Goal: Task Accomplishment & Management: Complete application form

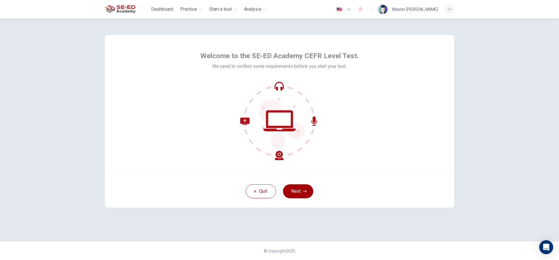
click at [299, 192] on button "Next" at bounding box center [298, 191] width 30 height 14
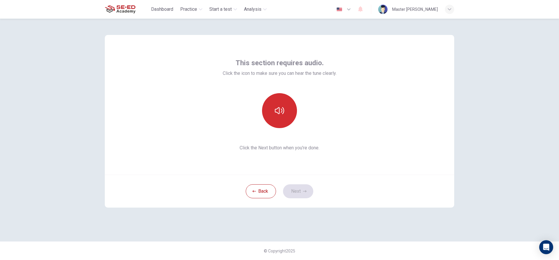
click at [277, 110] on icon "button" at bounding box center [279, 110] width 9 height 9
click at [277, 109] on icon "button" at bounding box center [279, 110] width 9 height 7
click at [277, 118] on button "button" at bounding box center [279, 110] width 35 height 35
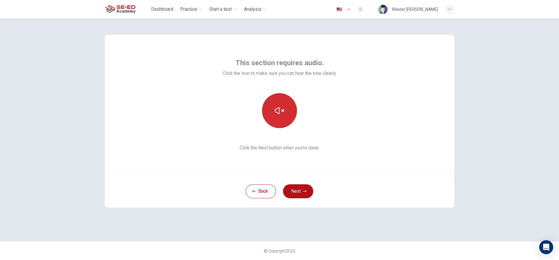
click at [277, 118] on button "button" at bounding box center [279, 110] width 35 height 35
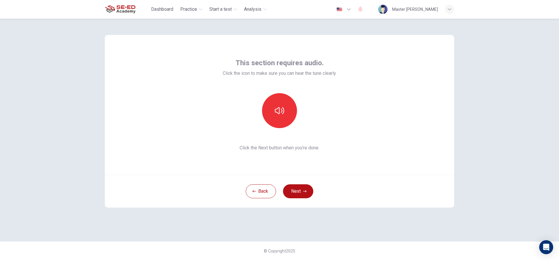
click at [511, 82] on div "This section requires audio. Click the icon to make sure you can hear the tune …" at bounding box center [279, 140] width 559 height 242
click at [271, 111] on button "button" at bounding box center [279, 110] width 35 height 35
click at [508, 103] on div "This section requires audio. Click the icon to make sure you can hear the tune …" at bounding box center [279, 140] width 559 height 242
click at [521, 119] on div "This section requires audio. Click the icon to make sure you can hear the tune …" at bounding box center [279, 140] width 559 height 242
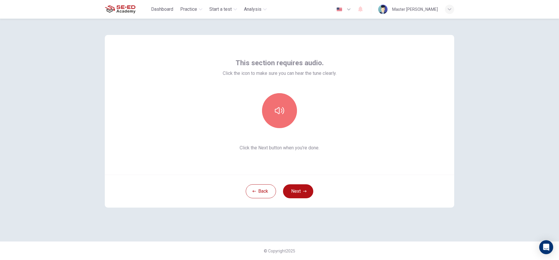
click at [282, 110] on icon "button" at bounding box center [279, 110] width 9 height 7
click at [276, 118] on button "button" at bounding box center [279, 110] width 35 height 35
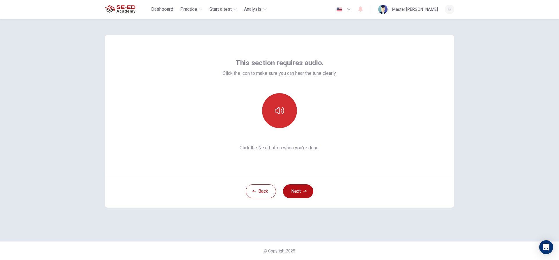
click at [276, 118] on button "button" at bounding box center [279, 110] width 35 height 35
click at [298, 191] on button "Next" at bounding box center [298, 191] width 30 height 14
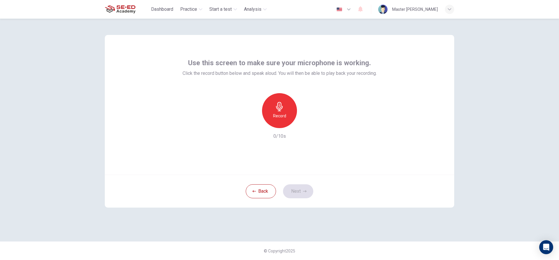
click at [275, 119] on div "Record" at bounding box center [279, 110] width 35 height 35
click at [284, 120] on div "Stop" at bounding box center [279, 110] width 35 height 35
click at [302, 124] on div "button" at bounding box center [306, 123] width 9 height 9
click at [303, 123] on div "button" at bounding box center [306, 123] width 9 height 9
click at [284, 114] on h6 "Record" at bounding box center [279, 115] width 13 height 7
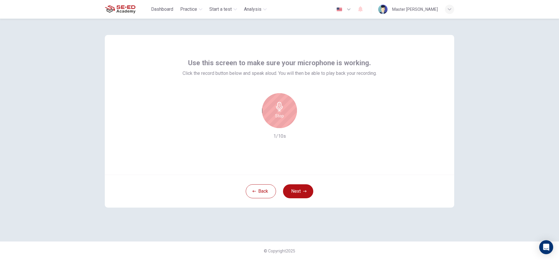
click at [284, 114] on h6 "Stop" at bounding box center [279, 115] width 9 height 7
click at [303, 122] on div "button" at bounding box center [306, 123] width 9 height 9
click at [306, 124] on icon "button" at bounding box center [307, 123] width 3 height 3
click at [305, 124] on icon "button" at bounding box center [307, 124] width 6 height 6
click at [270, 112] on div "Record" at bounding box center [279, 110] width 35 height 35
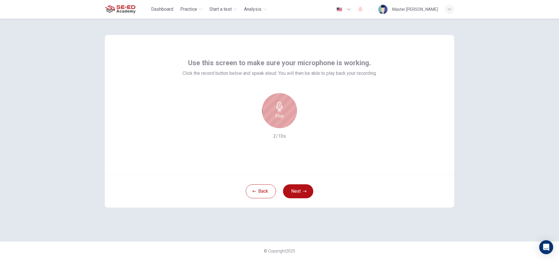
click at [274, 111] on div "Stop" at bounding box center [279, 110] width 35 height 35
click at [311, 123] on div "Record 2/10s" at bounding box center [280, 116] width 194 height 47
click at [308, 124] on icon "button" at bounding box center [307, 124] width 6 height 6
click at [307, 124] on icon "button" at bounding box center [307, 123] width 3 height 3
click at [276, 119] on h6 "Record" at bounding box center [279, 115] width 13 height 7
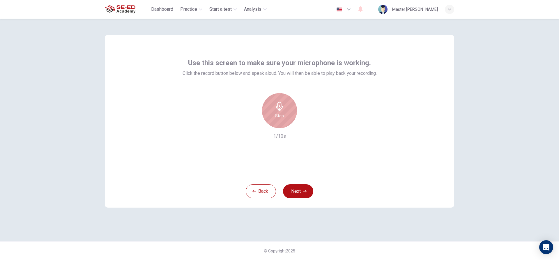
click at [276, 119] on h6 "Stop" at bounding box center [279, 115] width 9 height 7
click at [306, 194] on button "Next" at bounding box center [298, 191] width 30 height 14
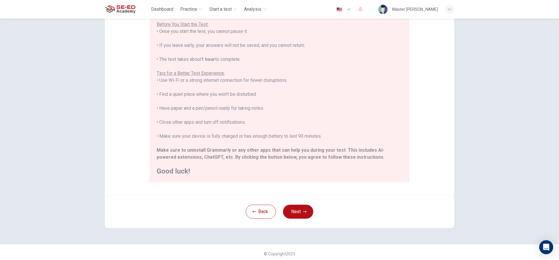
scroll to position [64, 0]
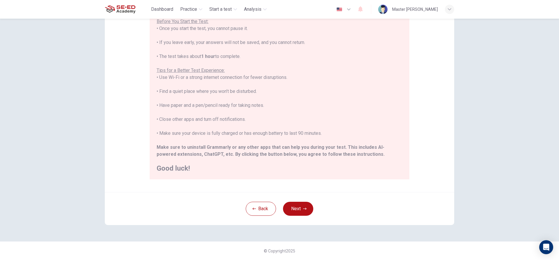
click at [299, 211] on button "Next" at bounding box center [298, 209] width 30 height 14
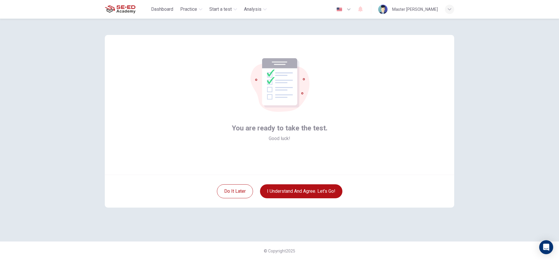
scroll to position [0, 0]
click at [299, 192] on button "I understand and agree. Let’s go!" at bounding box center [301, 191] width 82 height 14
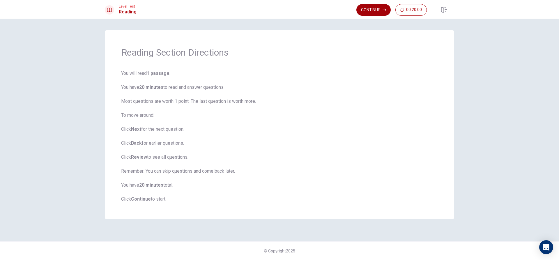
click at [364, 10] on button "Continue" at bounding box center [374, 10] width 34 height 12
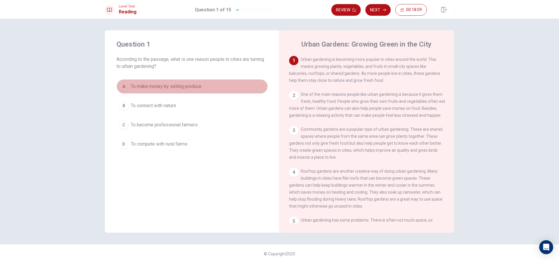
click at [122, 85] on div "A" at bounding box center [123, 86] width 9 height 9
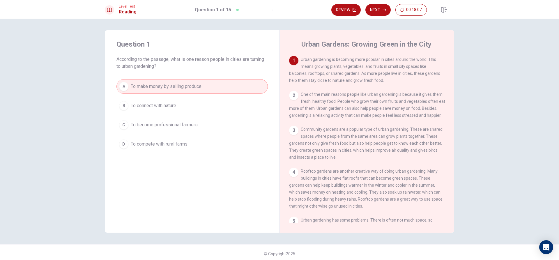
scroll to position [3, 0]
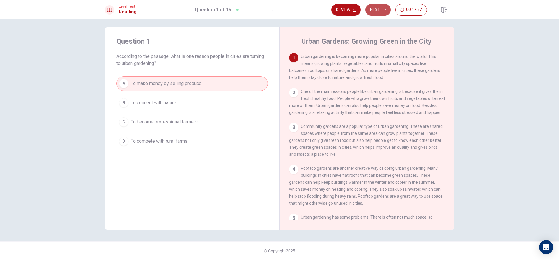
click at [376, 9] on button "Next" at bounding box center [378, 10] width 25 height 12
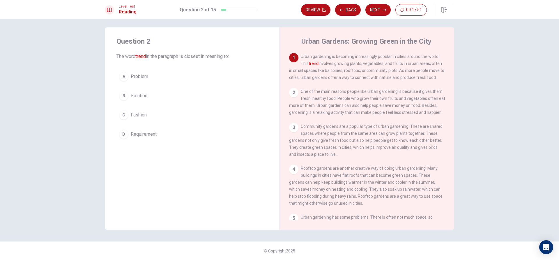
click at [125, 112] on div "C" at bounding box center [123, 114] width 9 height 9
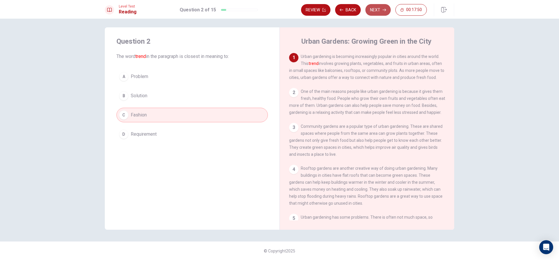
click at [372, 8] on button "Next" at bounding box center [378, 10] width 25 height 12
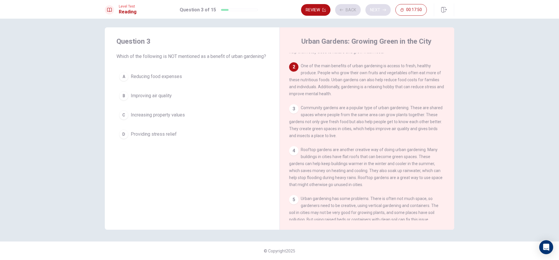
scroll to position [36, 0]
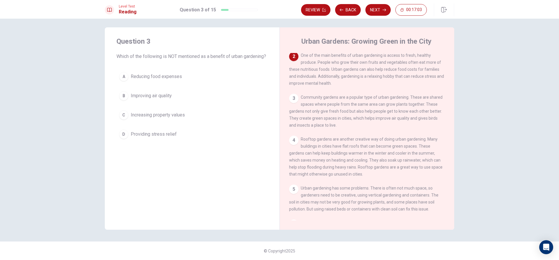
click at [164, 119] on span "Increasing property values" at bounding box center [158, 115] width 54 height 7
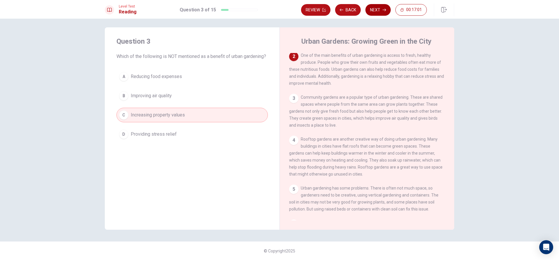
click at [373, 12] on button "Next" at bounding box center [378, 10] width 25 height 12
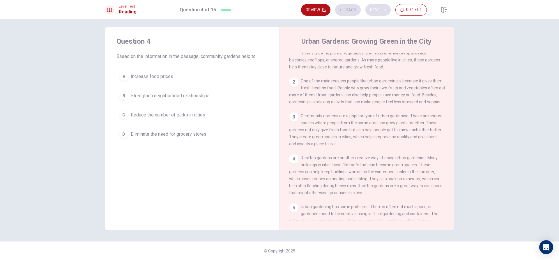
scroll to position [0, 0]
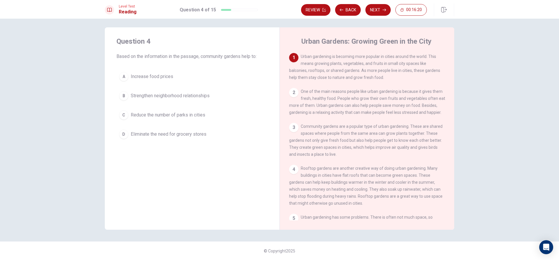
click at [135, 94] on span "Strengthen neighborhood relationships" at bounding box center [170, 95] width 79 height 7
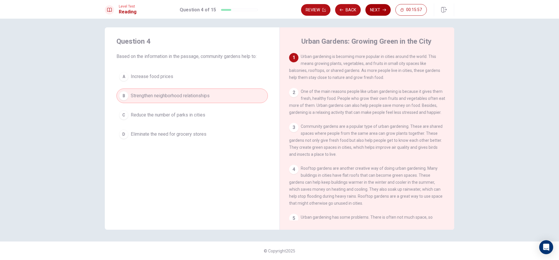
click at [370, 8] on button "Next" at bounding box center [378, 10] width 25 height 12
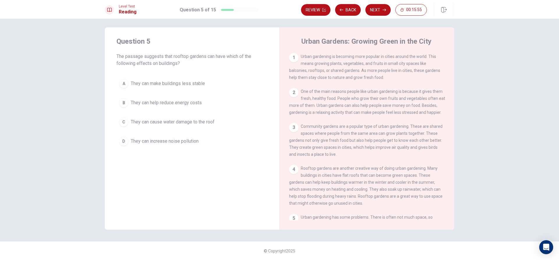
click at [336, 9] on button "Back" at bounding box center [348, 10] width 26 height 12
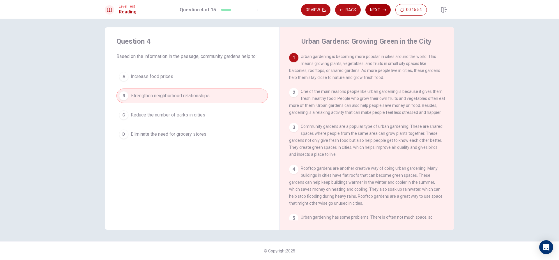
click at [383, 8] on button "Next" at bounding box center [378, 10] width 25 height 12
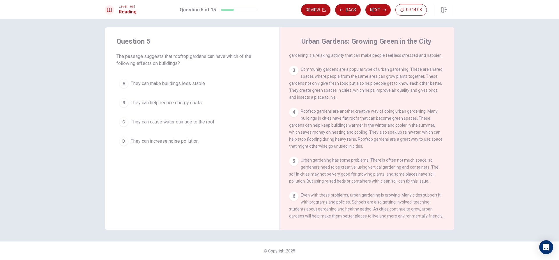
scroll to position [71, 0]
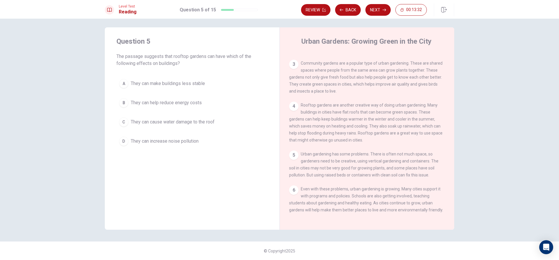
click at [188, 119] on span "They can cause water damage to the roof" at bounding box center [173, 122] width 84 height 7
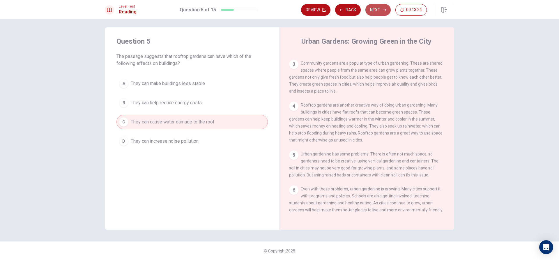
click at [379, 6] on button "Next" at bounding box center [378, 10] width 25 height 12
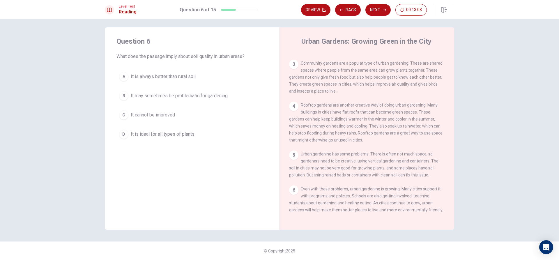
click at [221, 97] on span "It may sometimes be problematic for gardening" at bounding box center [179, 95] width 97 height 7
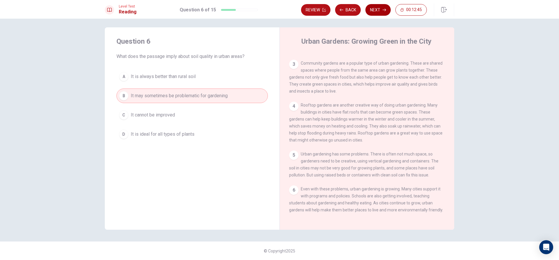
click at [380, 9] on button "Next" at bounding box center [378, 10] width 25 height 12
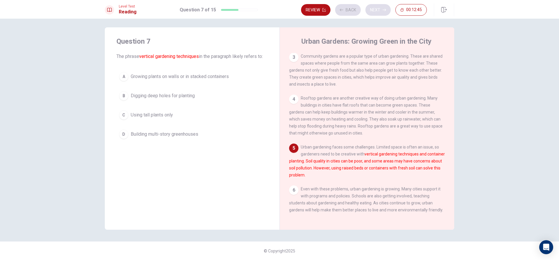
scroll to position [78, 0]
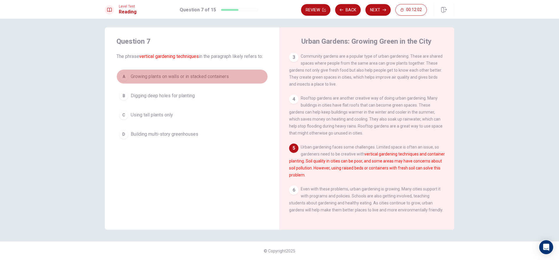
click at [193, 77] on span "Growing plants on walls or in stacked containers" at bounding box center [180, 76] width 98 height 7
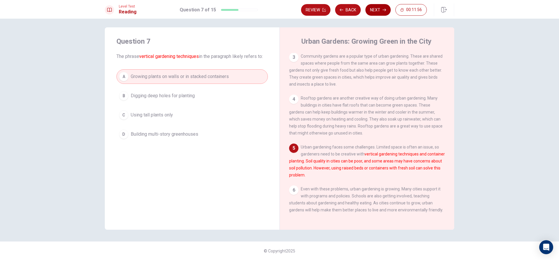
click at [371, 10] on button "Next" at bounding box center [378, 10] width 25 height 12
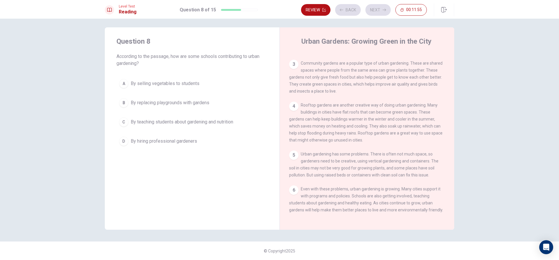
scroll to position [71, 0]
click at [227, 121] on span "By teaching students about gardening and nutrition" at bounding box center [182, 122] width 103 height 7
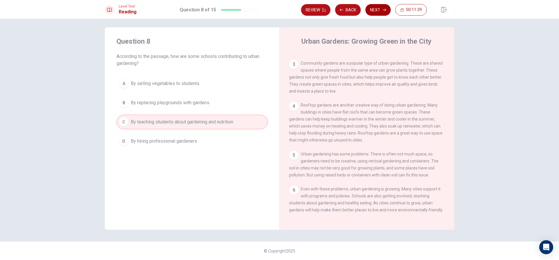
click at [381, 9] on button "Next" at bounding box center [378, 10] width 25 height 12
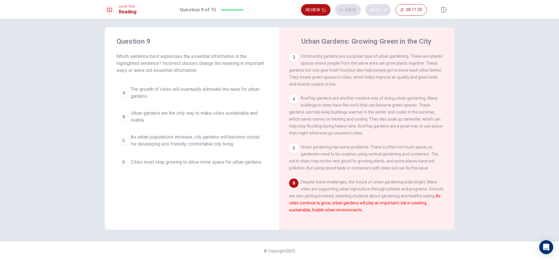
scroll to position [78, 0]
click at [161, 115] on span "Urban gardens are the only way to make cities sustainable and livable." at bounding box center [198, 117] width 135 height 14
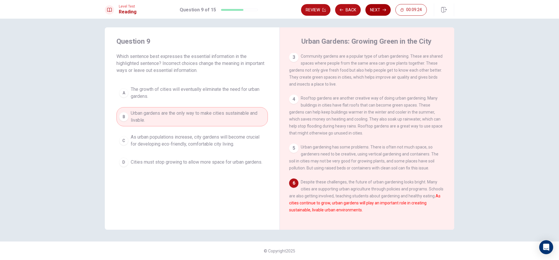
click at [372, 10] on button "Next" at bounding box center [378, 10] width 25 height 12
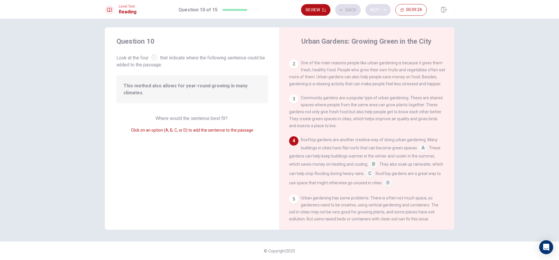
scroll to position [58, 0]
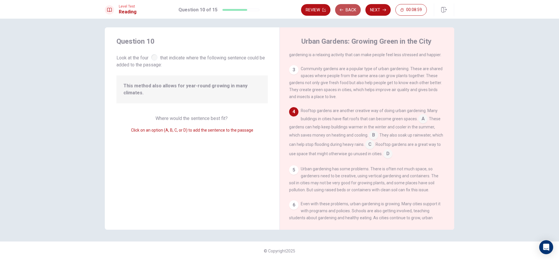
click at [348, 7] on button "Back" at bounding box center [348, 10] width 26 height 12
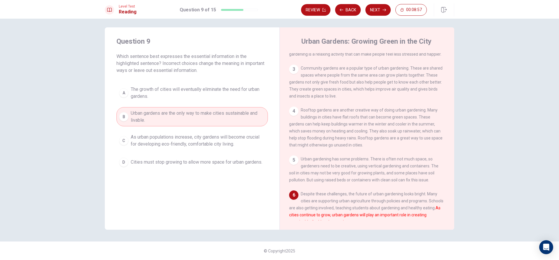
scroll to position [78, 0]
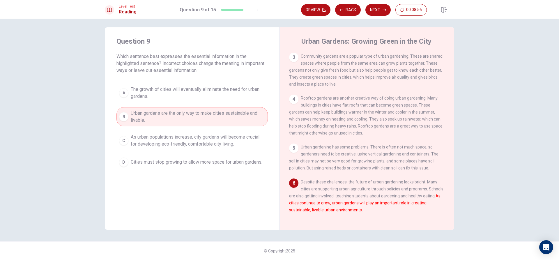
click at [380, 1] on div "Level Test Reading Question 9 of 15 Review Back Next 00:08:56" at bounding box center [279, 9] width 559 height 19
click at [371, 13] on button "Next" at bounding box center [378, 10] width 25 height 12
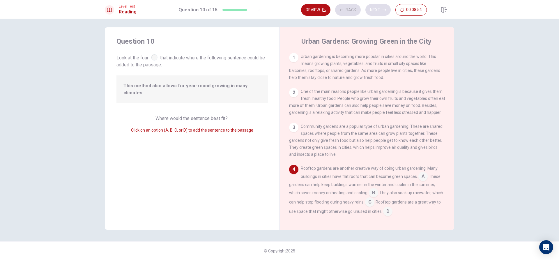
scroll to position [58, 0]
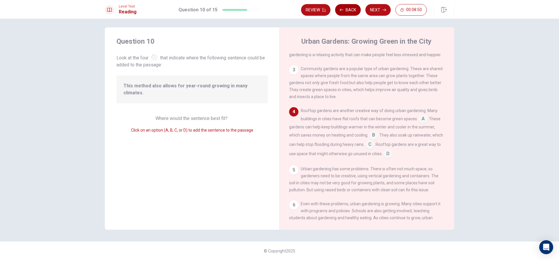
click at [348, 10] on button "Back" at bounding box center [348, 10] width 26 height 12
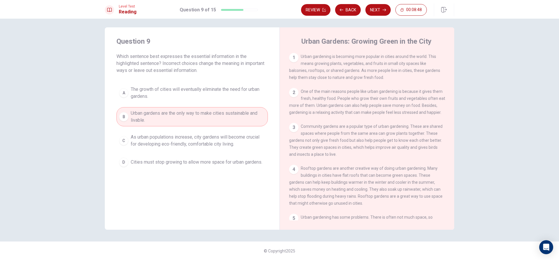
scroll to position [29, 0]
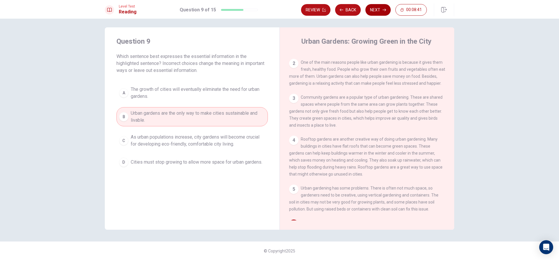
click at [372, 11] on button "Next" at bounding box center [378, 10] width 25 height 12
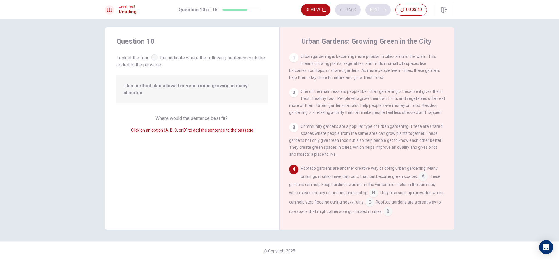
scroll to position [58, 0]
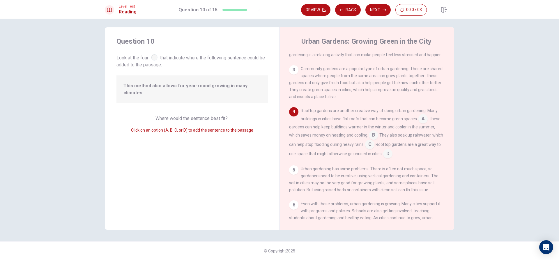
click at [375, 148] on input at bounding box center [369, 144] width 9 height 9
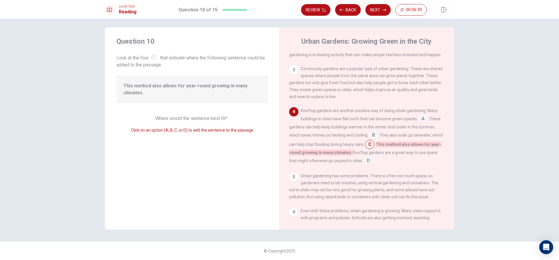
click at [376, 139] on input at bounding box center [373, 135] width 9 height 9
click at [376, 10] on button "Next" at bounding box center [378, 10] width 25 height 12
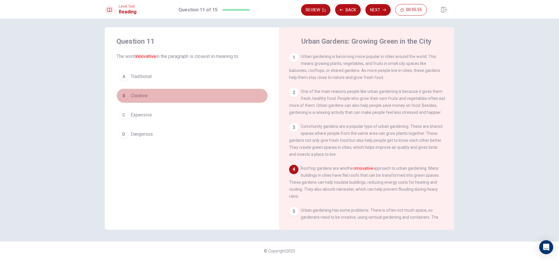
click at [121, 93] on div "B" at bounding box center [123, 95] width 9 height 9
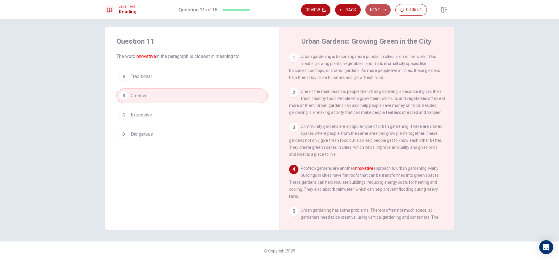
click at [384, 12] on button "Next" at bounding box center [378, 10] width 25 height 12
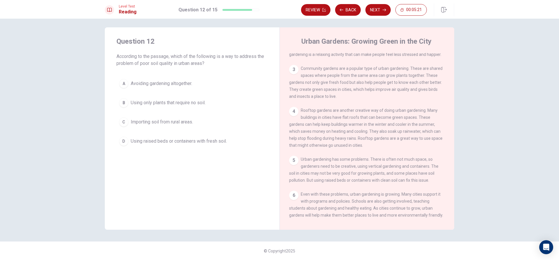
scroll to position [58, 0]
click at [205, 136] on button "D Using raised beds or containers with fresh soil." at bounding box center [193, 141] width 152 height 15
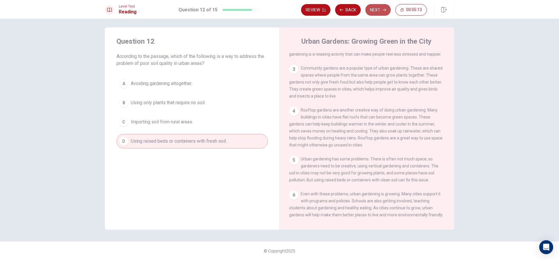
click at [375, 9] on button "Next" at bounding box center [378, 10] width 25 height 12
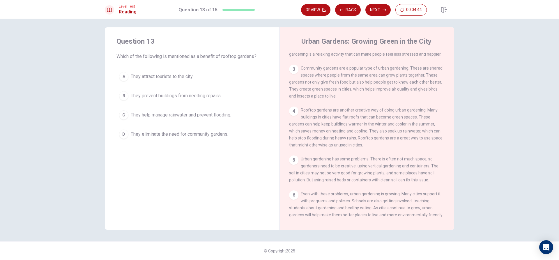
click at [189, 114] on span "They help manage rainwater and prevent flooding." at bounding box center [181, 115] width 101 height 7
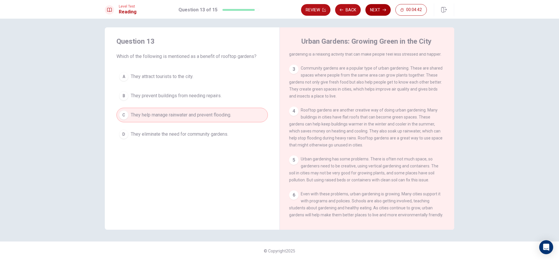
click at [372, 11] on button "Next" at bounding box center [378, 10] width 25 height 12
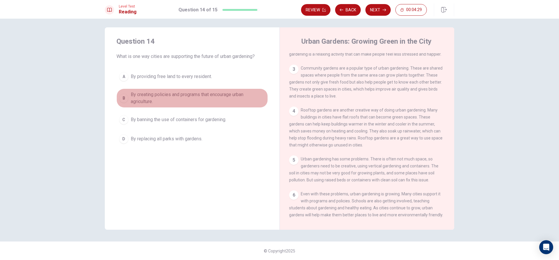
click at [213, 94] on span "By creating policies and programs that encourage urban agriculture." at bounding box center [198, 98] width 135 height 14
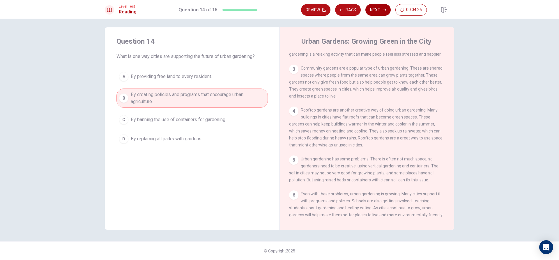
click at [379, 13] on button "Next" at bounding box center [378, 10] width 25 height 12
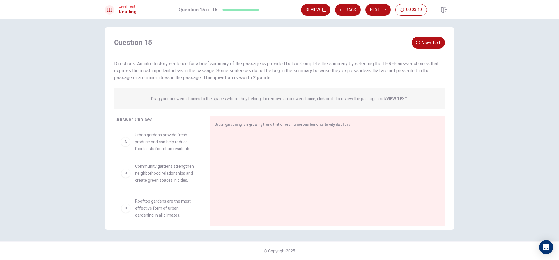
drag, startPoint x: 163, startPoint y: 148, endPoint x: 167, endPoint y: 145, distance: 4.1
drag, startPoint x: 164, startPoint y: 150, endPoint x: 377, endPoint y: 133, distance: 213.7
click at [263, 124] on span "Urban gardening is a growing trend that offers numerous benefits to city dwelle…" at bounding box center [283, 125] width 137 height 4
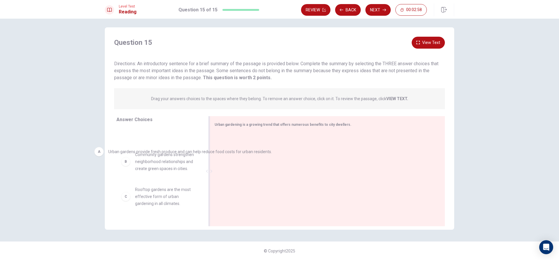
drag, startPoint x: 252, startPoint y: 146, endPoint x: 127, endPoint y: 156, distance: 125.8
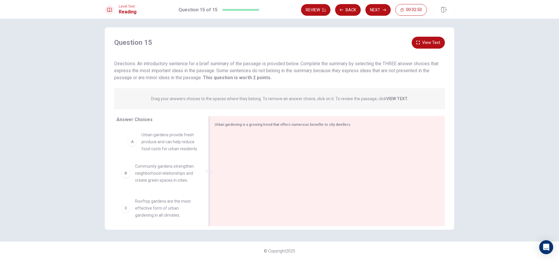
drag, startPoint x: 177, startPoint y: 152, endPoint x: 186, endPoint y: 151, distance: 10.0
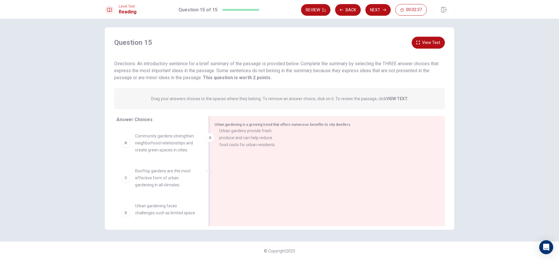
drag, startPoint x: 176, startPoint y: 142, endPoint x: 271, endPoint y: 137, distance: 95.2
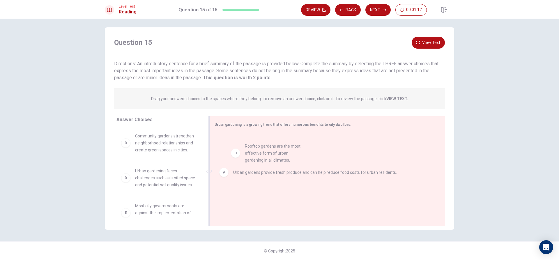
drag, startPoint x: 159, startPoint y: 178, endPoint x: 280, endPoint y: 152, distance: 123.5
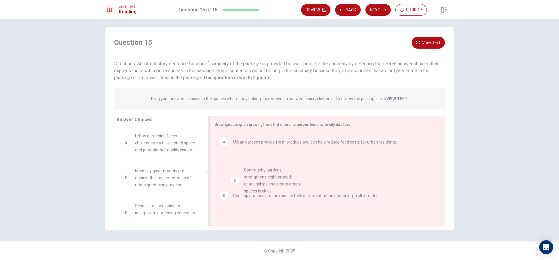
drag, startPoint x: 168, startPoint y: 152, endPoint x: 280, endPoint y: 185, distance: 116.9
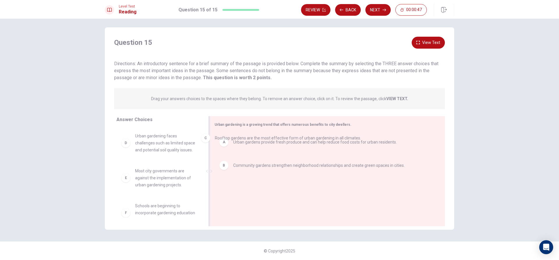
drag, startPoint x: 268, startPoint y: 192, endPoint x: 251, endPoint y: 136, distance: 57.8
drag, startPoint x: 248, startPoint y: 199, endPoint x: 244, endPoint y: 142, distance: 56.4
click at [244, 142] on div "A Urban gardens provide fresh produce and can help reduce food costs for urban …" at bounding box center [325, 172] width 221 height 78
drag, startPoint x: 249, startPoint y: 189, endPoint x: 252, endPoint y: 126, distance: 62.2
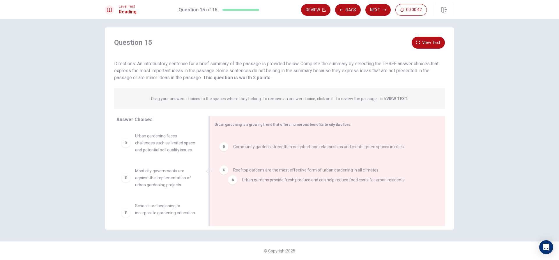
drag, startPoint x: 246, startPoint y: 144, endPoint x: 257, endPoint y: 188, distance: 45.2
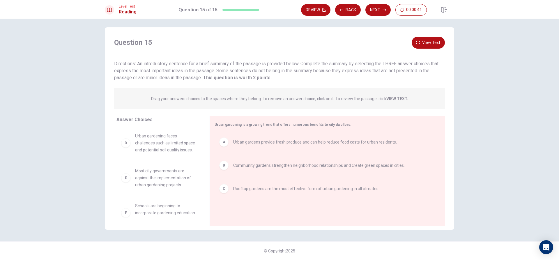
click at [247, 142] on span "Urban gardens provide fresh produce and can help reduce food costs for urban re…" at bounding box center [315, 142] width 164 height 7
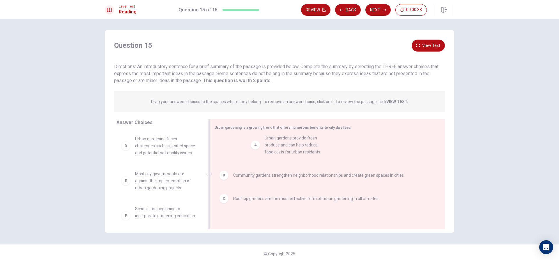
drag, startPoint x: 148, startPoint y: 145, endPoint x: 281, endPoint y: 145, distance: 132.9
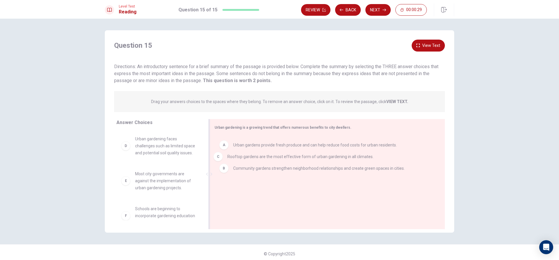
drag, startPoint x: 299, startPoint y: 193, endPoint x: 294, endPoint y: 155, distance: 38.2
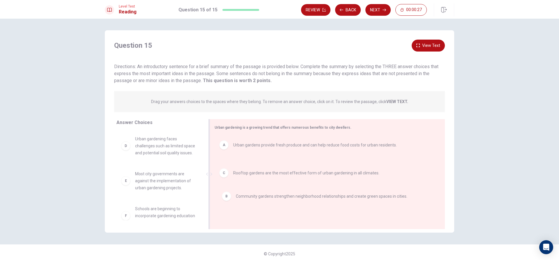
drag, startPoint x: 296, startPoint y: 170, endPoint x: 301, endPoint y: 202, distance: 31.5
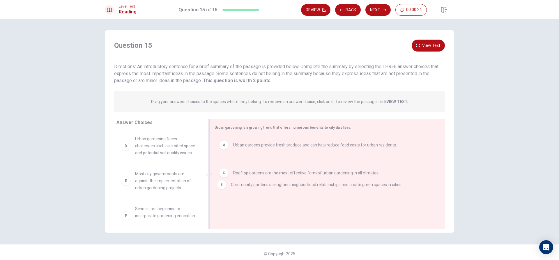
drag, startPoint x: 249, startPoint y: 168, endPoint x: 248, endPoint y: 187, distance: 18.9
drag, startPoint x: 252, startPoint y: 171, endPoint x: 249, endPoint y: 198, distance: 27.2
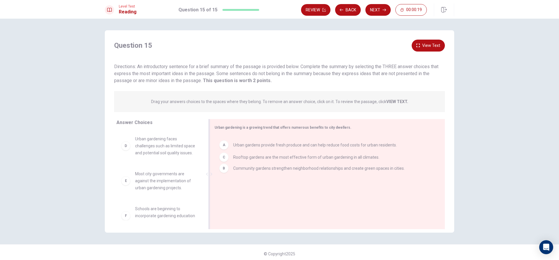
drag, startPoint x: 243, startPoint y: 194, endPoint x: 244, endPoint y: 157, distance: 37.0
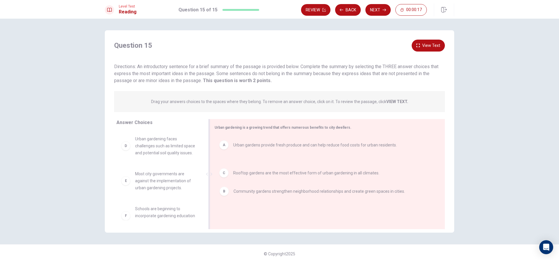
drag, startPoint x: 242, startPoint y: 171, endPoint x: 244, endPoint y: 196, distance: 24.5
drag, startPoint x: 244, startPoint y: 169, endPoint x: 237, endPoint y: 227, distance: 57.8
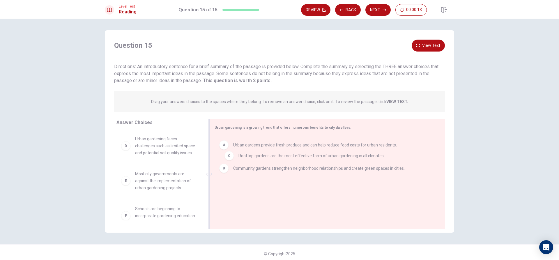
drag, startPoint x: 242, startPoint y: 191, endPoint x: 250, endPoint y: 149, distance: 42.2
click at [257, 169] on span "Community gardens strengthen neighborhood relationships and create green spaces…" at bounding box center [319, 168] width 172 height 7
click at [156, 148] on span "Community gardens strengthen neighborhood relationships and create green spaces…" at bounding box center [165, 145] width 61 height 21
click at [245, 171] on span "Rooftop gardens are the most effective form of urban gardening in all climates." at bounding box center [306, 168] width 146 height 7
click at [157, 142] on span "Community gardens strengthen neighborhood relationships and create green spaces…" at bounding box center [165, 145] width 61 height 21
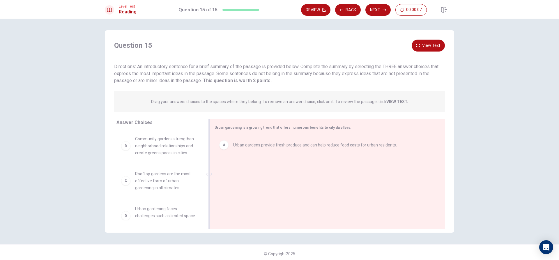
click at [161, 154] on span "Community gardens strengthen neighborhood relationships and create green spaces…" at bounding box center [165, 145] width 61 height 21
drag, startPoint x: 161, startPoint y: 154, endPoint x: 273, endPoint y: 174, distance: 113.6
drag, startPoint x: 157, startPoint y: 149, endPoint x: 270, endPoint y: 197, distance: 123.1
drag, startPoint x: 315, startPoint y: 191, endPoint x: 297, endPoint y: 155, distance: 40.4
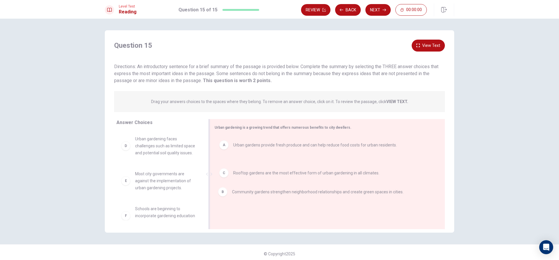
drag, startPoint x: 295, startPoint y: 168, endPoint x: 295, endPoint y: 193, distance: 25.4
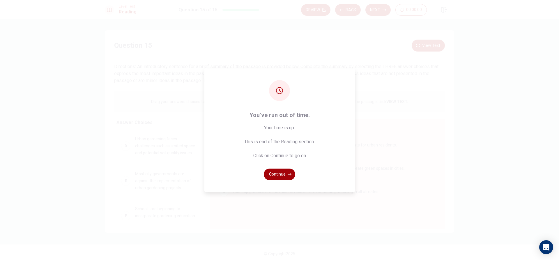
click at [272, 175] on button "Continue" at bounding box center [279, 175] width 31 height 12
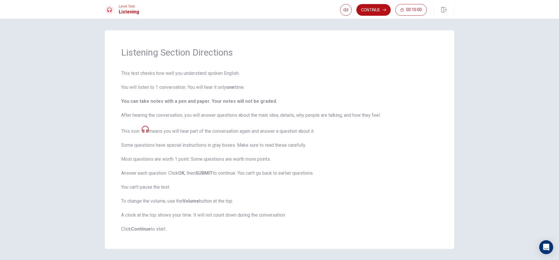
click at [481, 113] on div "Listening Section Directions This test checks how well you understand spoken En…" at bounding box center [279, 140] width 559 height 242
click at [366, 13] on button "Continue" at bounding box center [374, 10] width 34 height 12
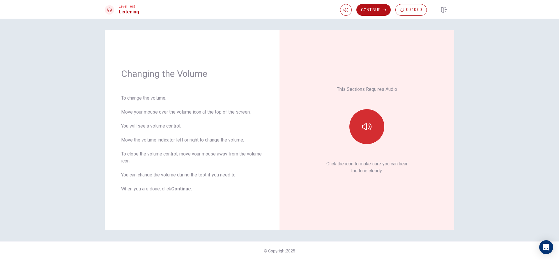
click at [374, 131] on button "button" at bounding box center [367, 126] width 35 height 35
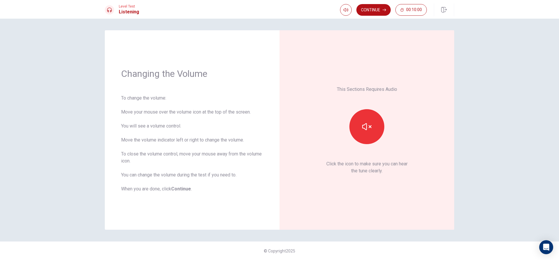
click at [482, 119] on div "Changing the Volume To change the volume: Move your mouse over the volume icon …" at bounding box center [279, 140] width 559 height 242
click at [372, 136] on button "button" at bounding box center [367, 126] width 35 height 35
click at [367, 135] on button "button" at bounding box center [367, 126] width 35 height 35
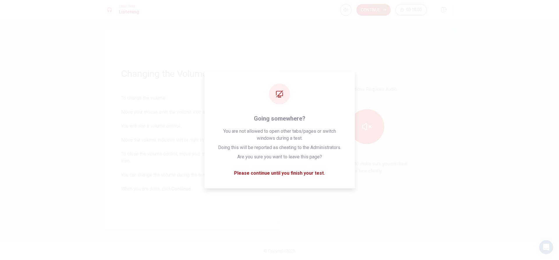
click at [417, 86] on div "This Sections Requires Audio Click the icon to make sure you can hear the tune …" at bounding box center [367, 130] width 142 height 167
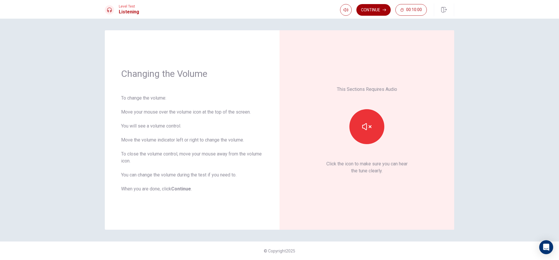
click at [370, 6] on button "Continue" at bounding box center [374, 10] width 34 height 12
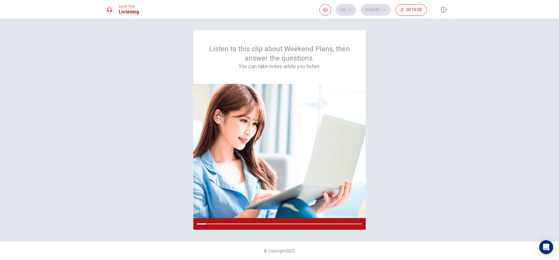
click at [392, 79] on div "Listen to this clip about Weekend Plans, then answer the questions. You can tak…" at bounding box center [280, 130] width 350 height 200
click at [324, 9] on icon "button" at bounding box center [325, 10] width 5 height 5
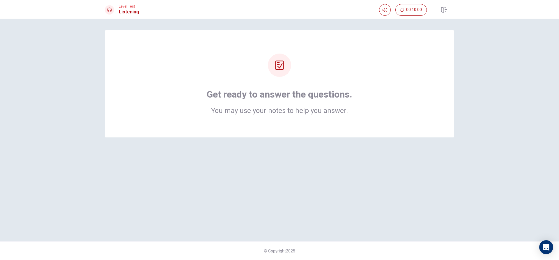
click at [287, 67] on div at bounding box center [279, 65] width 23 height 23
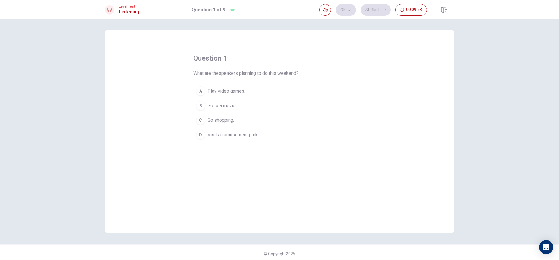
click at [233, 136] on span "Visit an amusement park." at bounding box center [233, 134] width 51 height 7
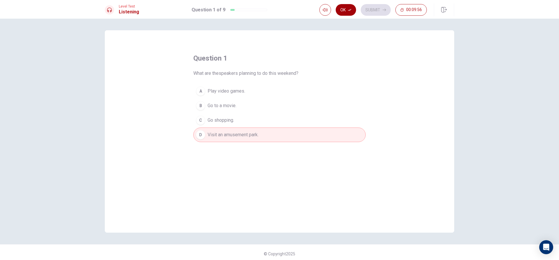
click at [344, 8] on button "Ok" at bounding box center [346, 10] width 20 height 12
click at [380, 13] on button "Submit" at bounding box center [376, 10] width 30 height 12
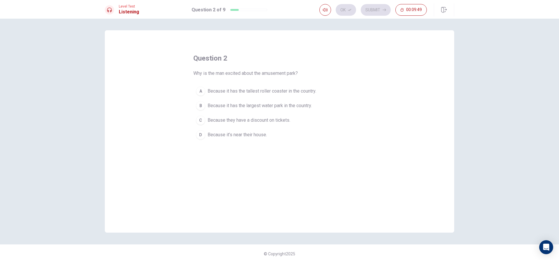
click at [258, 92] on span "Because it has the tallest roller coaster in the country." at bounding box center [262, 91] width 109 height 7
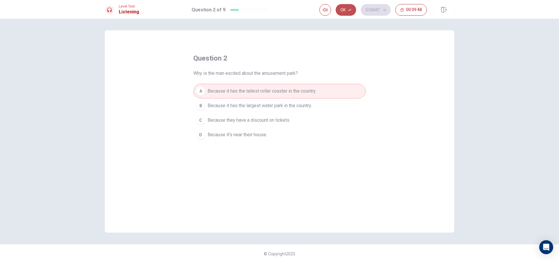
click at [344, 14] on button "Ok" at bounding box center [346, 10] width 20 height 12
click at [372, 9] on button "Submit" at bounding box center [376, 10] width 30 height 12
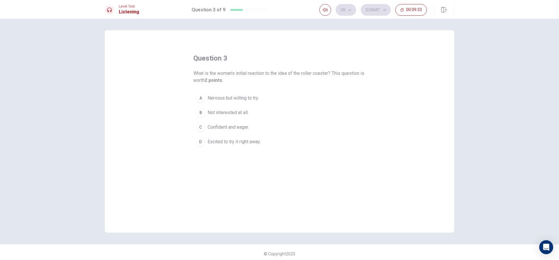
click at [194, 96] on button "A Nervous but willing to try." at bounding box center [279, 98] width 172 height 15
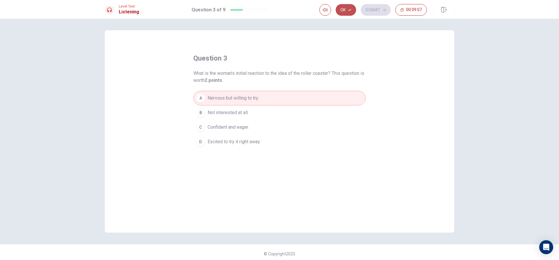
click at [347, 11] on button "Ok" at bounding box center [346, 10] width 20 height 12
click at [379, 9] on button "Submit" at bounding box center [376, 10] width 30 height 12
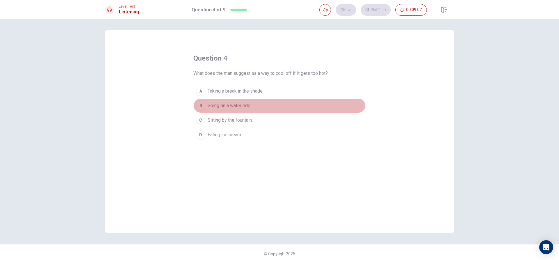
click at [205, 104] on button "B Going on a water ride." at bounding box center [279, 105] width 172 height 15
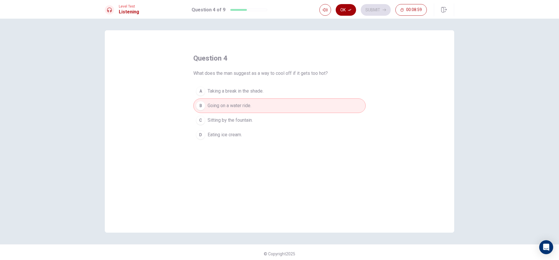
click at [344, 9] on button "Ok" at bounding box center [346, 10] width 20 height 12
click at [377, 12] on button "Submit" at bounding box center [376, 10] width 30 height 12
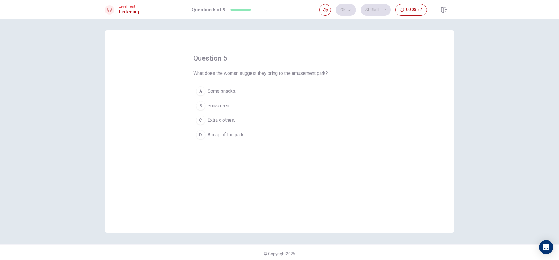
click at [222, 122] on span "Extra clothes." at bounding box center [221, 120] width 27 height 7
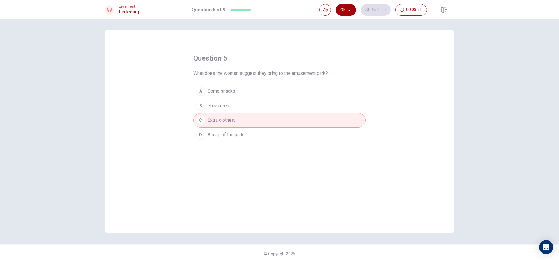
click at [349, 10] on icon "button" at bounding box center [349, 10] width 3 height 2
click at [380, 9] on button "Submit" at bounding box center [376, 10] width 30 height 12
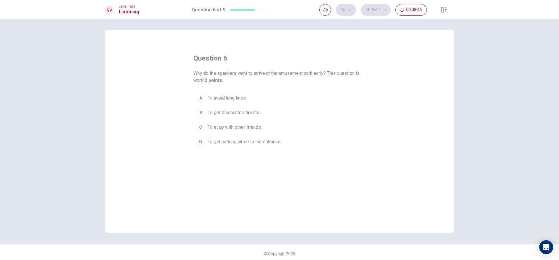
click at [215, 98] on span "To avoid long lines." at bounding box center [227, 98] width 39 height 7
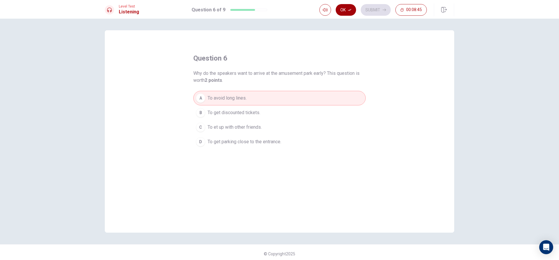
click at [345, 13] on button "Ok" at bounding box center [346, 10] width 20 height 12
click at [379, 8] on button "Submit" at bounding box center [376, 10] width 30 height 12
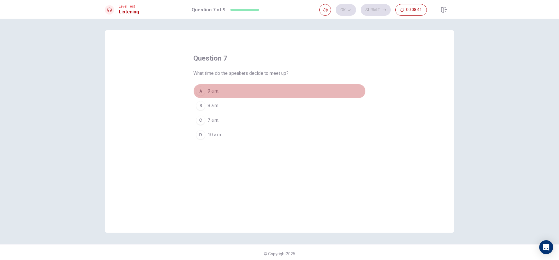
click at [214, 91] on span "9 a.m." at bounding box center [214, 91] width 12 height 7
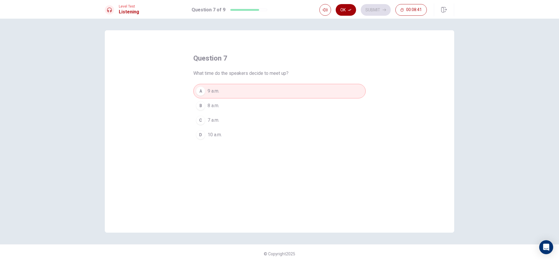
click at [350, 7] on button "Ok" at bounding box center [346, 10] width 20 height 12
click at [379, 5] on button "Submit" at bounding box center [376, 10] width 30 height 12
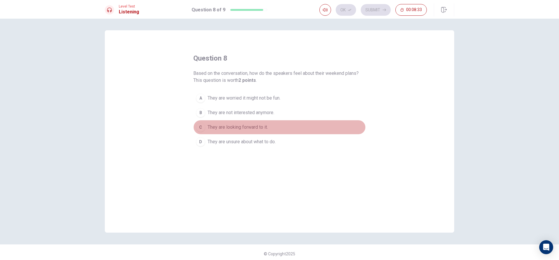
click at [249, 133] on button "C They are looking forward to it." at bounding box center [279, 127] width 172 height 15
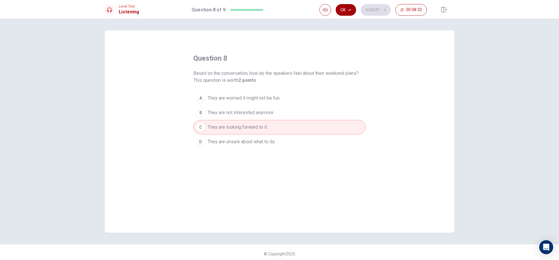
click at [337, 7] on button "Ok" at bounding box center [346, 10] width 20 height 12
click at [376, 9] on button "Submit" at bounding box center [376, 10] width 30 height 12
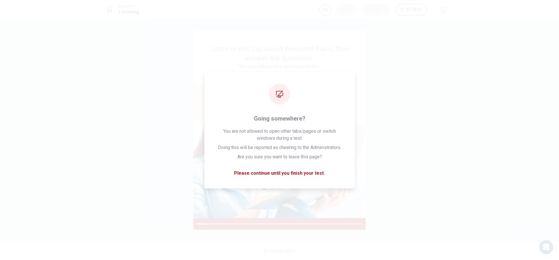
click at [429, 102] on div "Listen to this clip about Weekend Plans, then answer the questions. You can tak…" at bounding box center [280, 130] width 350 height 200
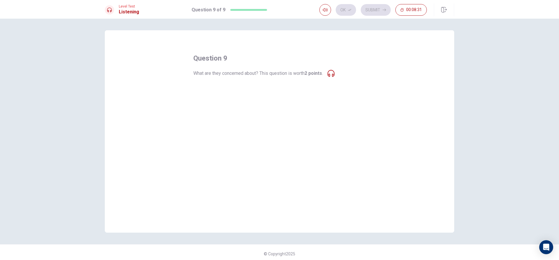
click at [289, 88] on button "A The park might be too crowded." at bounding box center [279, 91] width 172 height 15
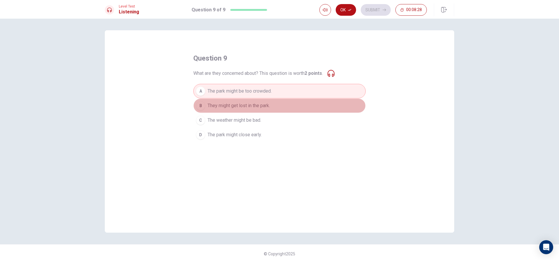
click at [292, 101] on button "B They might get lost in the park." at bounding box center [279, 105] width 172 height 15
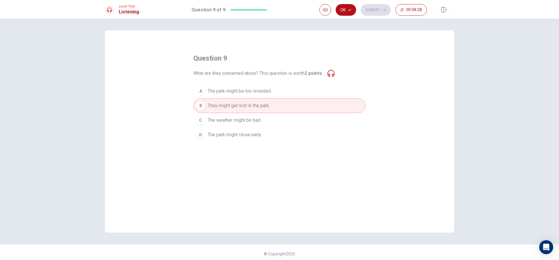
click at [252, 121] on span "The weather might be bad." at bounding box center [235, 120] width 54 height 7
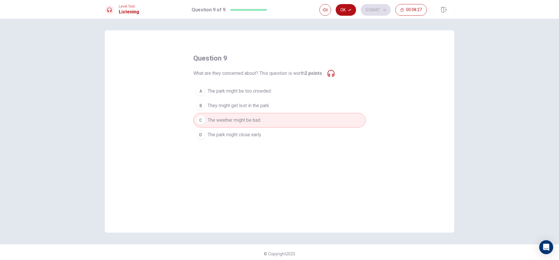
click at [277, 89] on button "A The park might be too crowded." at bounding box center [279, 91] width 172 height 15
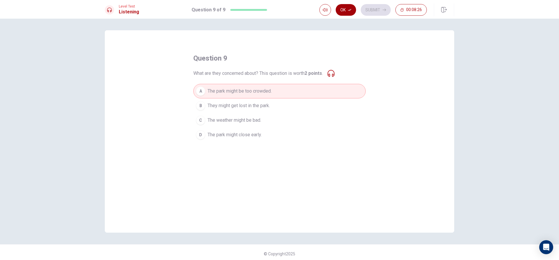
click at [353, 7] on button "Ok" at bounding box center [346, 10] width 20 height 12
click at [382, 8] on button "Submit" at bounding box center [376, 10] width 30 height 12
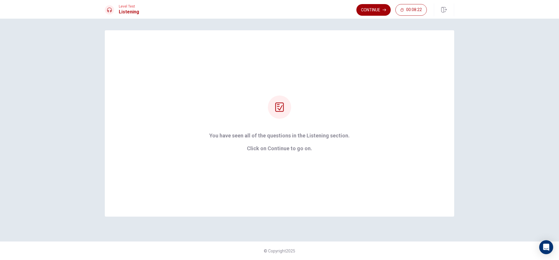
click at [364, 6] on button "Continue" at bounding box center [374, 10] width 34 height 12
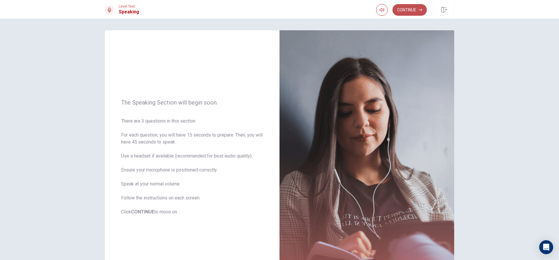
click at [405, 14] on button "Continue" at bounding box center [410, 10] width 34 height 12
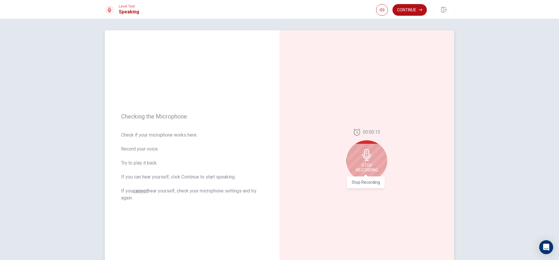
click at [371, 166] on span "Stop Recording" at bounding box center [367, 167] width 22 height 9
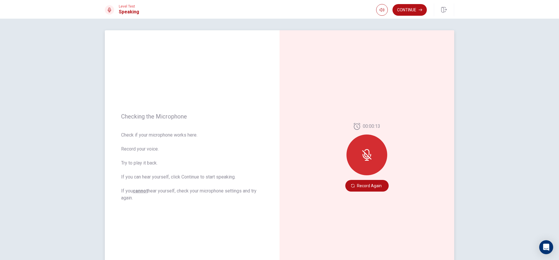
click at [370, 164] on div at bounding box center [367, 155] width 41 height 41
click at [361, 158] on icon at bounding box center [367, 155] width 12 height 12
click at [372, 152] on div at bounding box center [367, 155] width 41 height 41
click at [367, 190] on button "Record Again" at bounding box center [367, 186] width 43 height 12
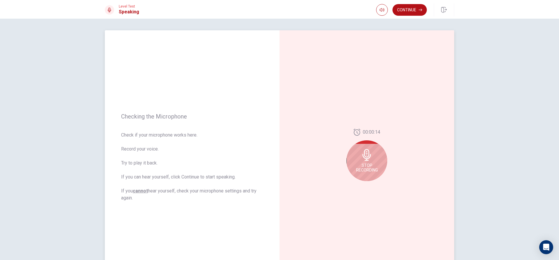
click at [364, 157] on icon at bounding box center [367, 155] width 8 height 12
click at [372, 187] on icon "Play Audio" at bounding box center [373, 185] width 3 height 3
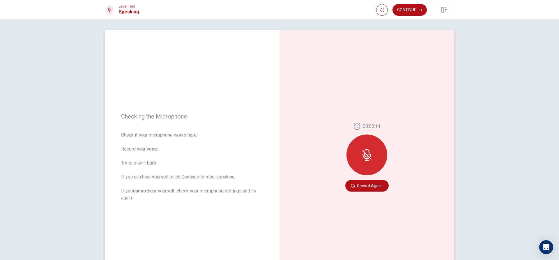
click at [371, 187] on button "Record Again" at bounding box center [367, 186] width 43 height 12
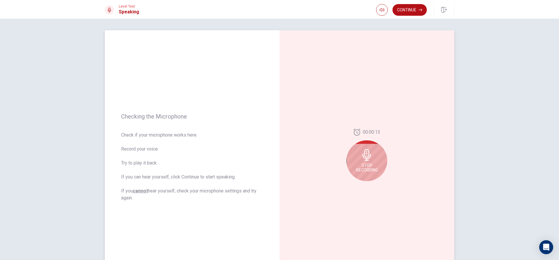
click at [372, 156] on div "Stop Recording" at bounding box center [367, 160] width 41 height 41
click at [372, 187] on icon "Play Audio" at bounding box center [373, 185] width 3 height 3
click at [367, 155] on icon at bounding box center [368, 157] width 12 height 12
click at [359, 189] on button "Record Again" at bounding box center [361, 186] width 8 height 8
click at [366, 161] on div "Stop Recording" at bounding box center [367, 160] width 41 height 41
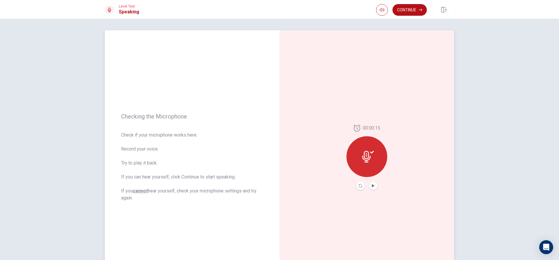
click at [368, 165] on div at bounding box center [367, 156] width 41 height 41
click at [374, 186] on button "Play Audio" at bounding box center [373, 186] width 8 height 8
click at [364, 159] on icon at bounding box center [366, 157] width 8 height 12
click at [373, 186] on icon "Play Audio" at bounding box center [373, 185] width 3 height 3
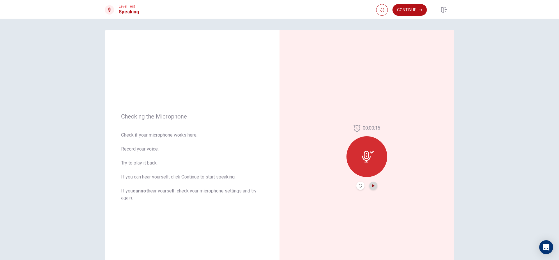
click at [373, 186] on icon "Play Audio" at bounding box center [373, 185] width 3 height 3
click at [373, 186] on icon "Pause Audio" at bounding box center [373, 185] width 3 height 3
click at [363, 130] on span "00:00:15" at bounding box center [371, 128] width 17 height 7
click at [366, 147] on div at bounding box center [367, 156] width 41 height 41
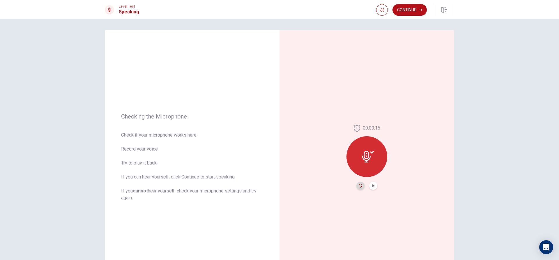
click at [360, 187] on icon "Record Again" at bounding box center [360, 185] width 3 height 3
click at [365, 169] on span "Stop Recording" at bounding box center [367, 167] width 22 height 9
drag, startPoint x: 374, startPoint y: 187, endPoint x: 380, endPoint y: 185, distance: 6.2
click at [377, 186] on div "00:00:15" at bounding box center [367, 157] width 41 height 65
click at [370, 188] on button "Play Audio" at bounding box center [373, 186] width 8 height 8
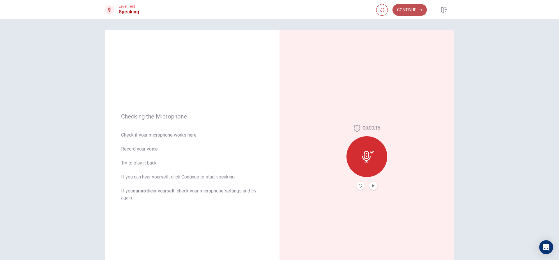
click at [395, 12] on button "Continue" at bounding box center [410, 10] width 34 height 12
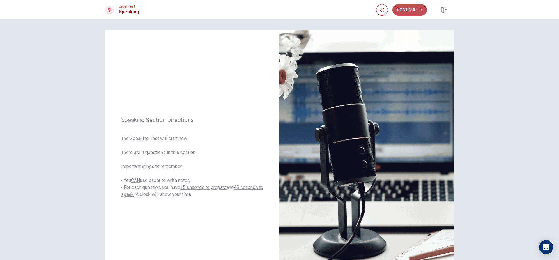
click at [412, 12] on button "Continue" at bounding box center [410, 10] width 34 height 12
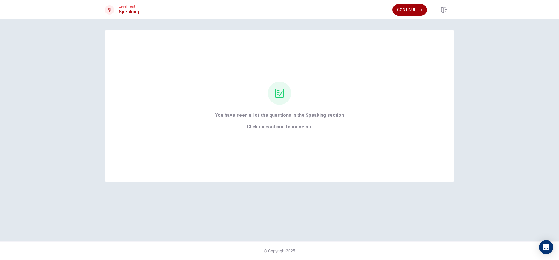
click at [396, 13] on button "Continue" at bounding box center [410, 10] width 34 height 12
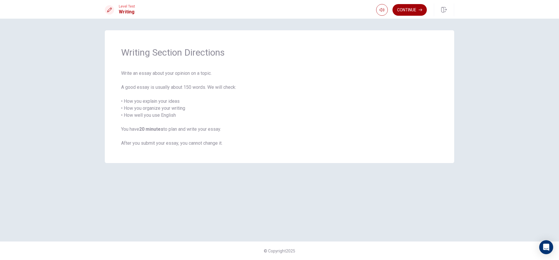
click at [414, 11] on button "Continue" at bounding box center [410, 10] width 34 height 12
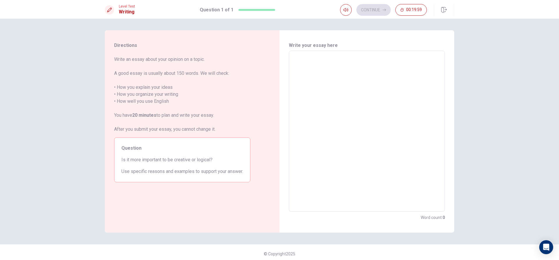
click at [332, 73] on textarea at bounding box center [367, 132] width 148 height 152
type textarea "x"
type textarea "i"
type textarea "x"
type textarea "in"
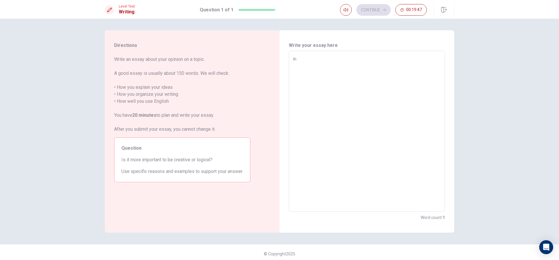
type textarea "x"
type textarea "in"
type textarea "x"
type textarea "in m"
type textarea "x"
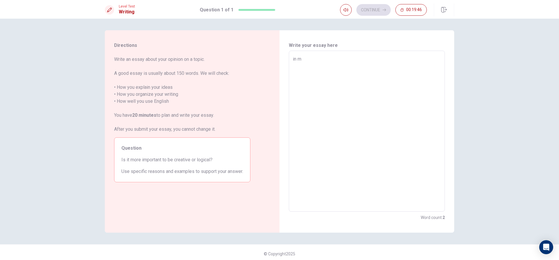
type textarea "in my"
type textarea "x"
type textarea "in my"
type textarea "x"
type textarea "in my o"
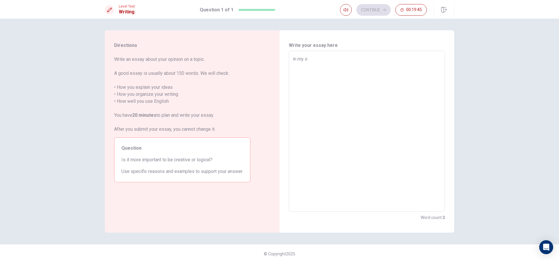
type textarea "x"
type textarea "in my op"
type textarea "x"
type textarea "in my opi"
type textarea "x"
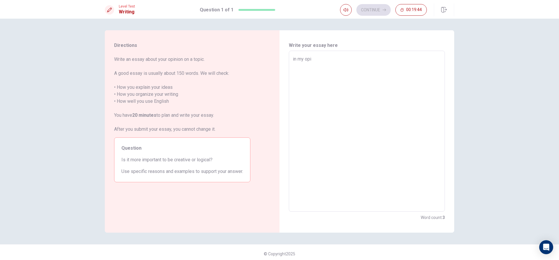
type textarea "in my opin"
type textarea "x"
type textarea "in my opini"
type textarea "x"
type textarea "in my opinio"
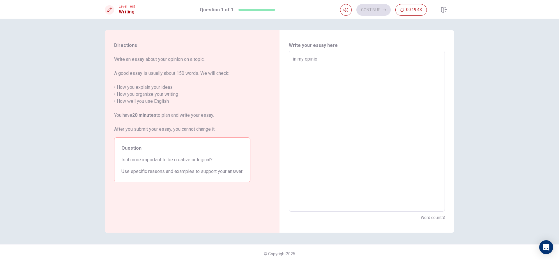
type textarea "x"
type textarea "in my opinion"
type textarea "x"
type textarea "in my opinion,"
type textarea "x"
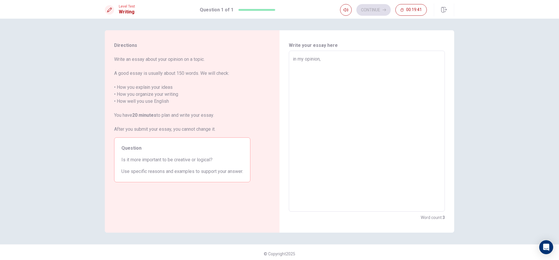
type textarea "in my opinion,"
type textarea "x"
type textarea "in my opinion, i"
type textarea "x"
type textarea "in my opinion, it"
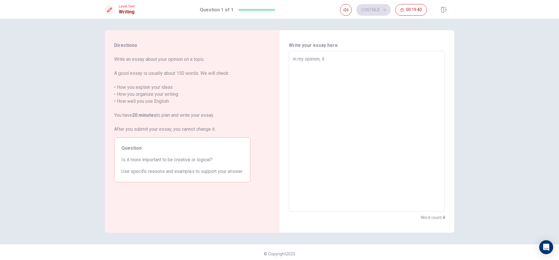
type textarea "x"
type textarea "in my opinion, it"
type textarea "x"
type textarea "in my opinion, it i"
type textarea "x"
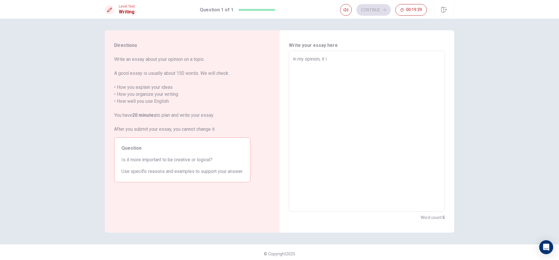
type textarea "in my opinion, it is"
type textarea "x"
type textarea "in my opinion, it is"
type textarea "x"
type textarea "in my opinion, it is i"
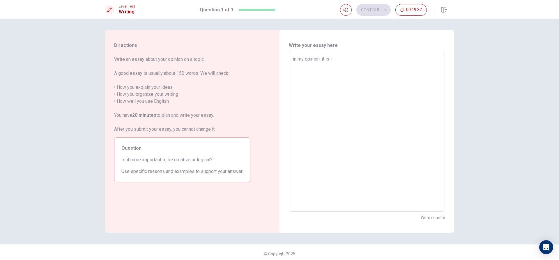
type textarea "x"
type textarea "in my opinion, it is im"
type textarea "x"
type textarea "in my opinion, it is imp"
type textarea "x"
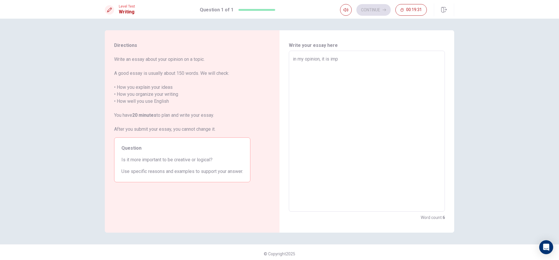
type textarea "in my opinion, it is impo"
type textarea "x"
type textarea "in my opinion, it is impor"
type textarea "x"
type textarea "in my opinion, it is import"
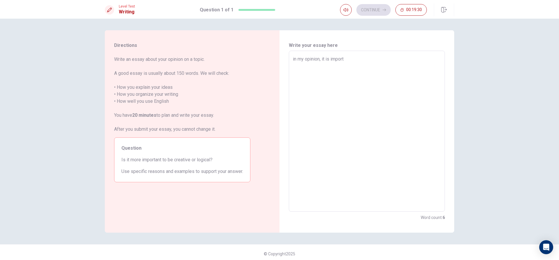
type textarea "x"
type textarea "in my opinion, it is importa"
type textarea "x"
type textarea "in my opinion, it is importan"
type textarea "x"
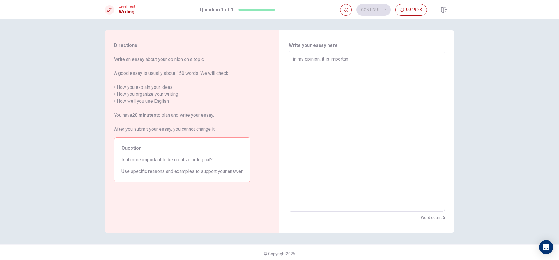
type textarea "in my opinion, it is important"
type textarea "x"
type textarea "in my opinion, it is important"
type textarea "x"
type textarea "in my opinion, it is important t"
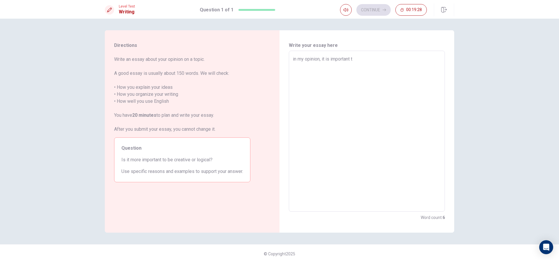
type textarea "x"
type textarea "in my opinion, it is important to"
type textarea "x"
type textarea "in my opinion, it is important to"
type textarea "x"
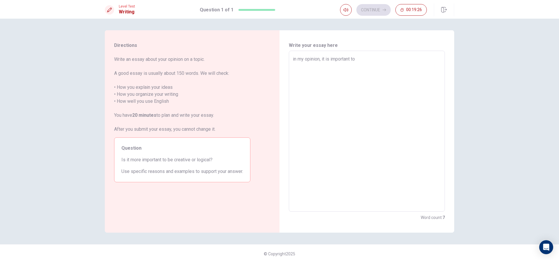
type textarea "in my opinion, it is important to b"
type textarea "x"
type textarea "in my opinion, it is important to be"
type textarea "x"
type textarea "in my opinion, it is important to be"
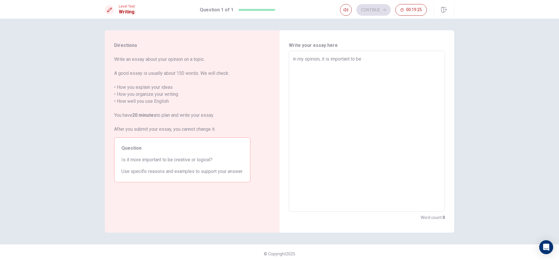
type textarea "x"
type textarea "in my opinion, it is important to be c"
type textarea "x"
type textarea "in my opinion, it is important to be cr"
type textarea "x"
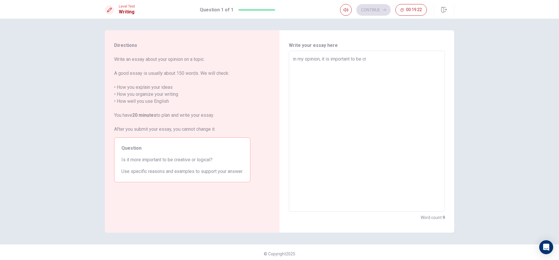
type textarea "in my opinion, it is important to be cre"
type textarea "x"
type textarea "in my opinion, it is important to be crea"
type textarea "x"
type textarea "in my opinion, it is important to be creat"
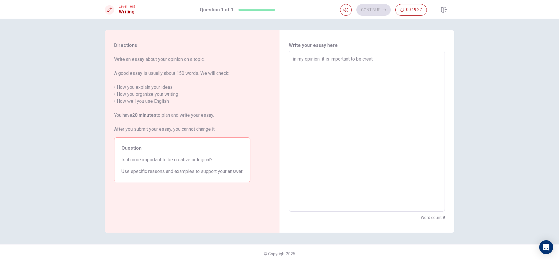
type textarea "x"
type textarea "in my opinion, it is important to be creati"
type textarea "x"
type textarea "in my opinion, it is important to be creativ"
type textarea "x"
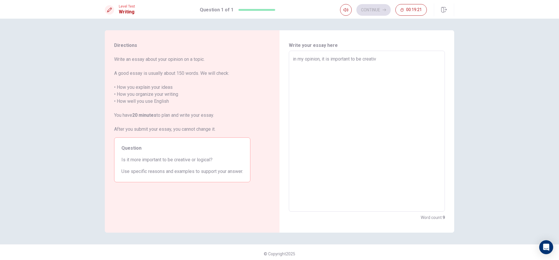
type textarea "in my opinion, it is important to be creative"
type textarea "x"
type textarea "in my opinion, it is important to be creative"
click at [293, 59] on textarea "in my opinion, it is important to be creative" at bounding box center [367, 132] width 148 height 152
type textarea "x"
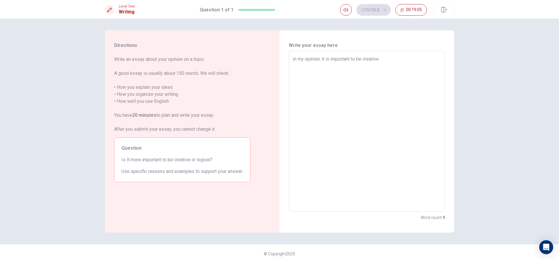
type textarea "n my opinion, it is important to be creative"
type textarea "x"
type textarea "In my opinion, it is important to be creative"
type textarea "x"
click at [293, 58] on textarea "In my opinion, it is important to be creative" at bounding box center [367, 132] width 148 height 152
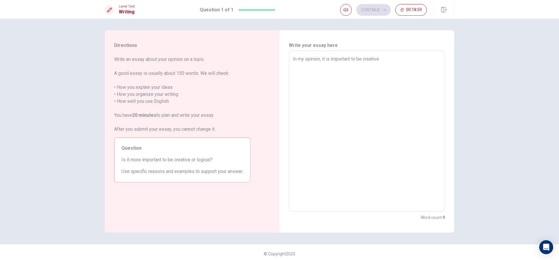
type textarea "In my opinion, it is important to be creative"
type textarea "x"
type textarea "In my opinion, it is important to be creative"
type textarea "x"
type textarea "In my opinion, it is important to be creative"
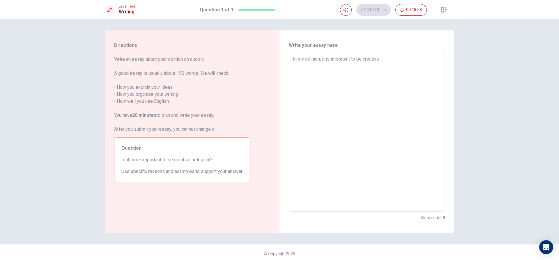
type textarea "x"
type textarea "In my opinion, it is important to be creative"
click at [390, 60] on textarea "In my opinion, it is important to be creative" at bounding box center [367, 132] width 148 height 152
click at [327, 59] on textarea "In my opinion, it is important to be creative" at bounding box center [367, 132] width 148 height 152
type textarea "x"
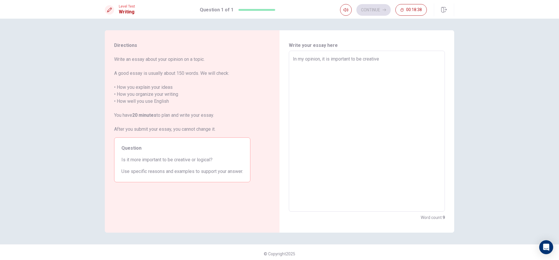
type textarea "In my opinion, it is important to be creative"
type textarea "x"
type textarea "In my opinion, iit is important to be creative"
type textarea "x"
type textarea "In my opinion, it is important to be creative"
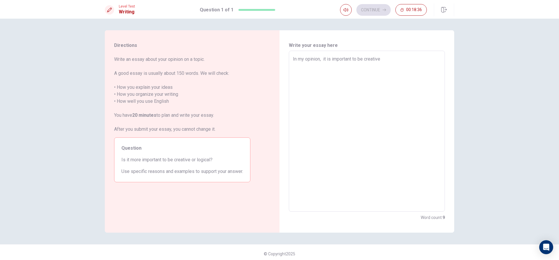
type textarea "x"
type textarea "In my opinion, Iit is important to be creative"
type textarea "x"
type textarea "In my opinion, I it is important to be creative"
type textarea "x"
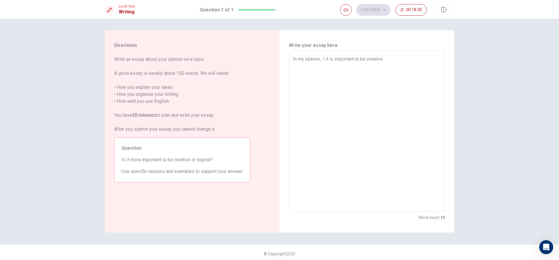
type textarea "In my opinion, I tit is important to be creative"
type textarea "x"
type textarea "In my opinion, I thit is important to be creative"
type textarea "x"
type textarea "In my opinion, I thiit is important to be creative"
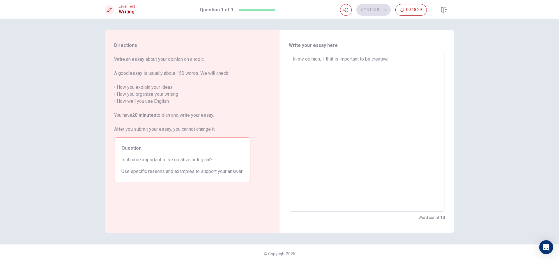
type textarea "x"
type textarea "In my opinion, I thinit is important to be creative"
type textarea "x"
type textarea "In my opinion, I thinkit is important to be creative"
type textarea "x"
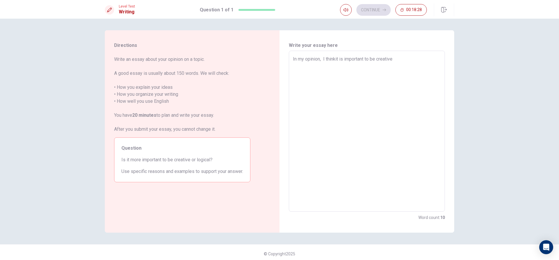
type textarea "In my opinion, I think it is important to be creative"
click at [410, 61] on textarea "In my opinion, I think it is important to be creative" at bounding box center [367, 132] width 148 height 152
type textarea "x"
type textarea "In my opinion, I think it is important to be creative b"
type textarea "x"
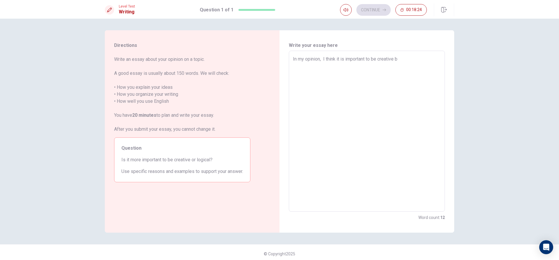
type textarea "In my opinion, I think it is important to be creative be"
type textarea "x"
type textarea "In my opinion, I think it is important to be creative bec"
type textarea "x"
type textarea "In my opinion, I think it is important to be creative beca"
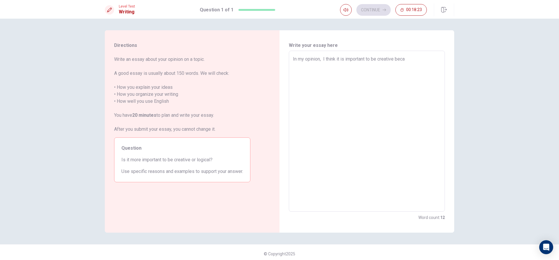
type textarea "x"
type textarea "In my opinion, I think it is important to be creative becau"
type textarea "x"
type textarea "In my opinion, I think it is important to be creative becaus"
type textarea "x"
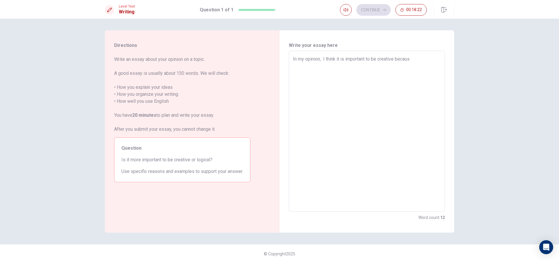
type textarea "In my opinion, I think it is important to be creative because"
type textarea "x"
type textarea "In my opinion, I think it is important to be creative because"
type textarea "x"
type textarea "In my opinion, I think it is important to be creative because w"
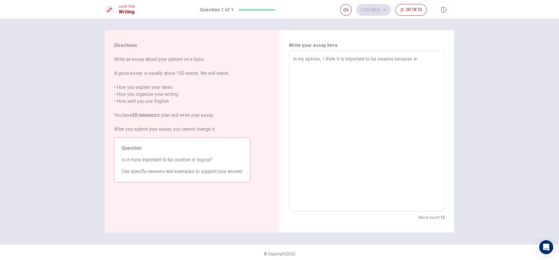
type textarea "x"
type textarea "In my opinion, I think it is important to be creative because wh"
type textarea "x"
type textarea "In my opinion, I think it is important to be creative because whe"
type textarea "x"
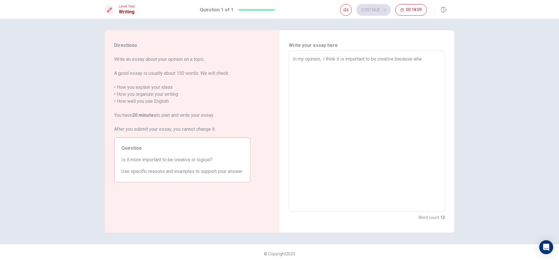
type textarea "In my opinion, I think it is important to be creative because when"
type textarea "x"
type textarea "In my opinion, I think it is important to be creative because when"
type textarea "x"
type textarea "In my opinion, I think it is important to be creative because when"
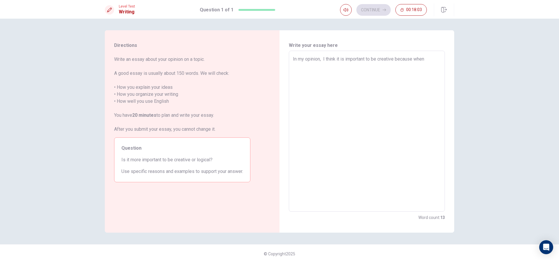
type textarea "x"
type textarea "In my opinion, I think it is important to be creative because whe"
type textarea "x"
type textarea "In my opinion, I think it is important to be creative because wh"
type textarea "x"
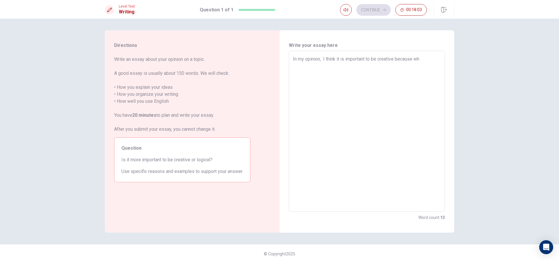
type textarea "In my opinion, I think it is important to be creative because w"
type textarea "x"
type textarea "In my opinion, I think it is important to be creative because"
type textarea "x"
type textarea "In my opinion, I think it is important to be creative because"
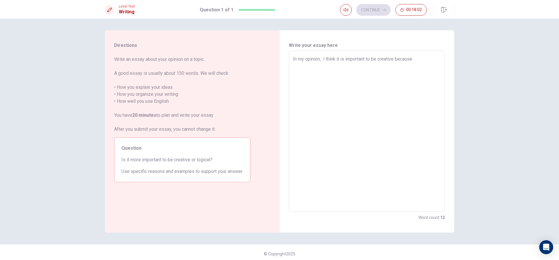
type textarea "x"
type textarea "In my opinion, I think it is important to be creative because"
type textarea "x"
type textarea "In my opinion, I think it is important to be creative because w"
type textarea "x"
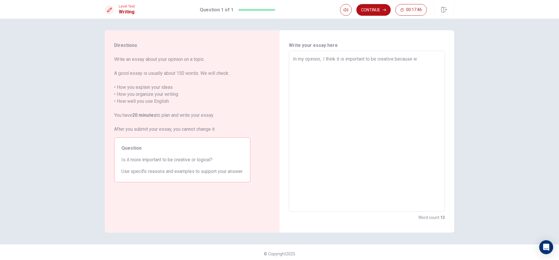
type textarea "In my opinion, I think it is important to be creative because wh"
type textarea "x"
type textarea "In my opinion, I think it is important to be creative because whe"
type textarea "x"
type textarea "In my opinion, I think it is important to be creative because when"
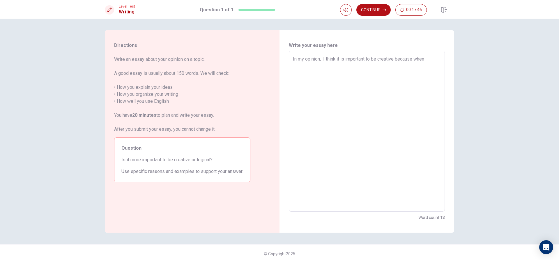
type textarea "x"
type textarea "In my opinion, I think it is important to be creative because when"
type textarea "x"
type textarea "In my opinion, I think it is important to be creative because when y"
type textarea "x"
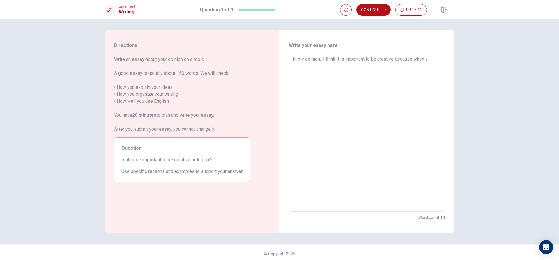
type textarea "In my opinion, I think it is important to be creative because when yo"
type textarea "x"
type textarea "In my opinion, I think it is important to be creative because when you"
type textarea "x"
type textarea "In my opinion, I think it is important to be creative because when you"
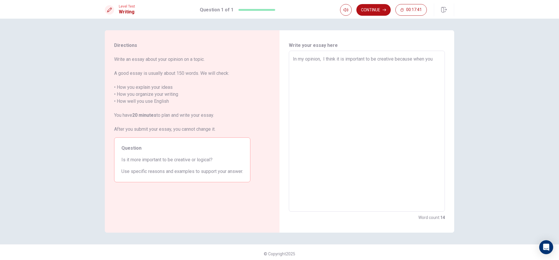
type textarea "x"
type textarea "In my opinion, I think it is important to be creative because when you a"
type textarea "x"
type textarea "In my opinion, I think it is important to be creative because when you ar"
type textarea "x"
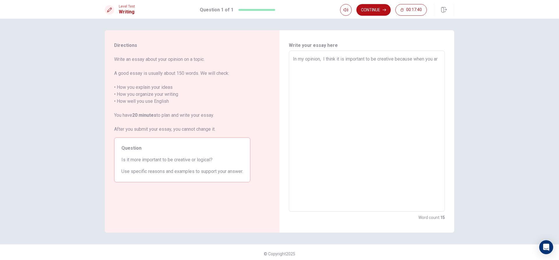
type textarea "In my opinion, I think it is important to be creative because when you are"
type textarea "x"
type textarea "In my opinion, I think it is important to be creative because when you are"
type textarea "x"
type textarea "In my opinion, I think it is important to be creative because when you are c"
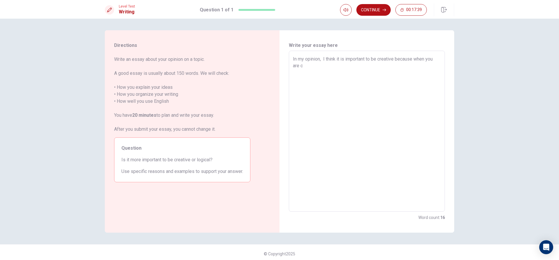
type textarea "x"
type textarea "In my opinion, I think it is important to be creative because when you are cr"
type textarea "x"
type textarea "In my opinion, I think it is important to be creative because when you are cre"
type textarea "x"
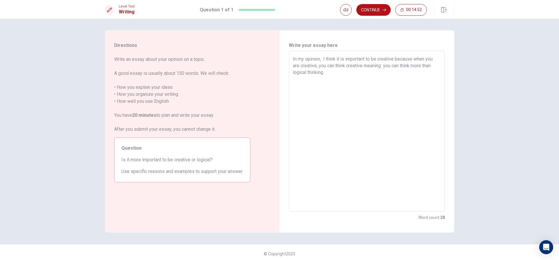
click at [311, 79] on textarea "In my opinion, I think it is important to be creative because when you are crea…" at bounding box center [367, 132] width 148 height 152
click at [296, 81] on textarea "In my opinion, I think it is important to be creative because when you are crea…" at bounding box center [367, 132] width 148 height 152
click at [337, 73] on textarea "In my opinion, I think it is important to be creative because when you are crea…" at bounding box center [367, 132] width 148 height 152
drag, startPoint x: 296, startPoint y: 59, endPoint x: 326, endPoint y: 60, distance: 30.3
click at [326, 60] on textarea "In my opinion, I think it is important to be creative because when you are crea…" at bounding box center [367, 132] width 148 height 152
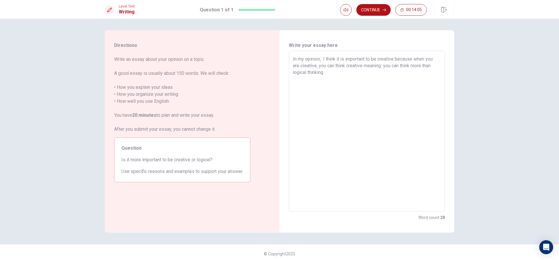
drag, startPoint x: 373, startPoint y: 57, endPoint x: 293, endPoint y: 60, distance: 79.6
click at [293, 60] on textarea "In my opinion, I think it is important to be creative because when you are crea…" at bounding box center [367, 132] width 148 height 152
click at [387, 58] on textarea "When it comes to be creative or logical , to be creative because when you are c…" at bounding box center [367, 132] width 148 height 152
drag, startPoint x: 387, startPoint y: 58, endPoint x: 378, endPoint y: 60, distance: 9.3
click at [378, 60] on textarea "When it comes to be creative or logical , to be creative because when you are c…" at bounding box center [367, 132] width 148 height 152
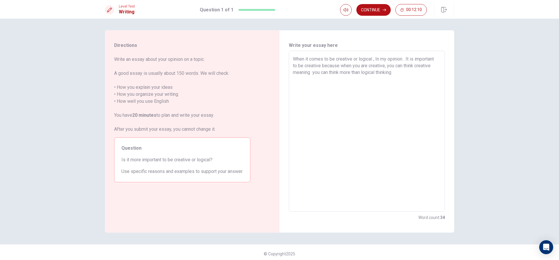
click at [425, 75] on textarea "When it comes to be creative or logical , In my opinion . It is important to be…" at bounding box center [367, 132] width 148 height 152
click at [299, 77] on textarea "When it comes to be creative or logical , In my opinion . It is important to be…" at bounding box center [367, 132] width 148 height 152
click at [293, 79] on textarea "When it comes to be creative or logical , In my opinion . It is important to be…" at bounding box center [367, 132] width 148 height 152
click at [316, 86] on textarea "When it comes to be creative or logical , In my opinion . It is important to be…" at bounding box center [367, 132] width 148 height 152
click at [351, 85] on textarea "When it comes to be creative or logical , In my opinion . It is important to be…" at bounding box center [367, 132] width 148 height 152
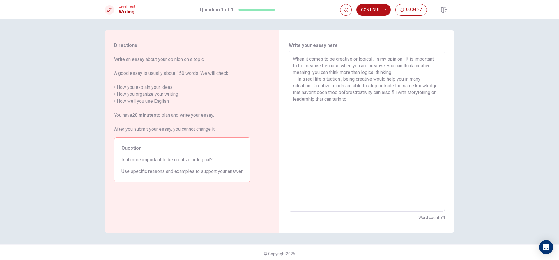
drag, startPoint x: 372, startPoint y: 101, endPoint x: 367, endPoint y: 101, distance: 5.0
click at [367, 101] on textarea "When it comes to be creative or logical , In my opinion . It is important to be…" at bounding box center [367, 132] width 148 height 152
click at [380, 102] on textarea "When it comes to be creative or logical , In my opinion . It is important to be…" at bounding box center [367, 132] width 148 height 152
click at [321, 107] on textarea "When it comes to be creative or logical , In my opinion . It is important to be…" at bounding box center [367, 132] width 148 height 152
click at [346, 108] on textarea "When it comes to be creative or logical , In my opinion . It is important to be…" at bounding box center [367, 132] width 148 height 152
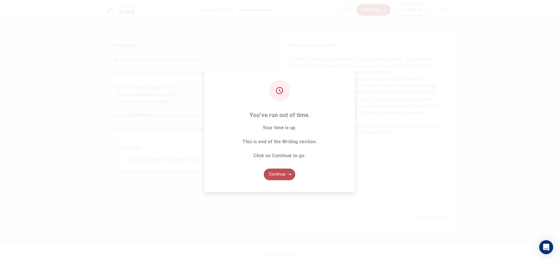
click at [290, 179] on button "Continue" at bounding box center [279, 175] width 31 height 12
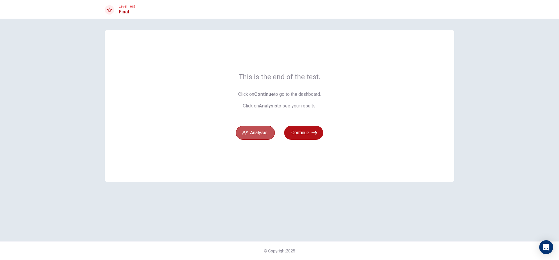
click at [258, 129] on button "Analysis" at bounding box center [255, 133] width 39 height 14
